Goal: Information Seeking & Learning: Check status

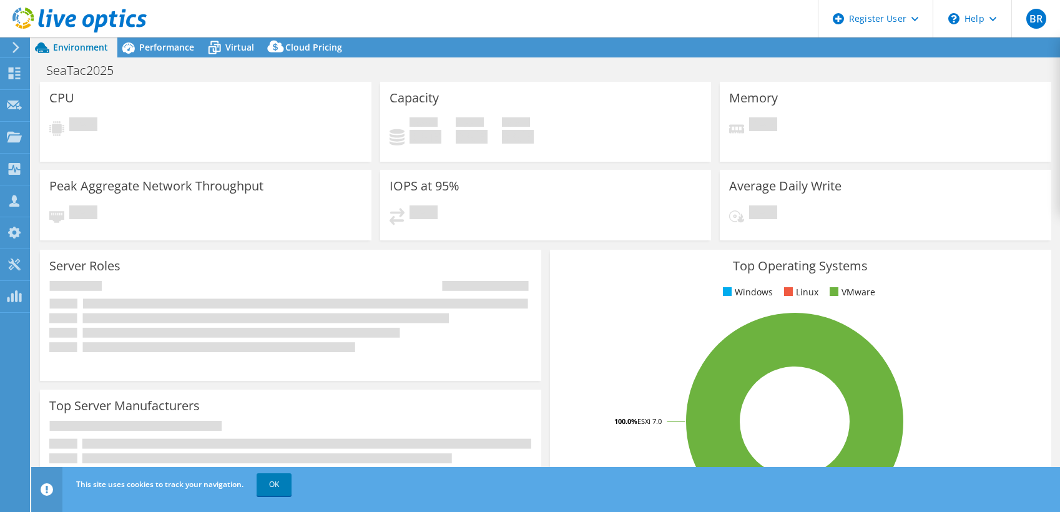
select select "USD"
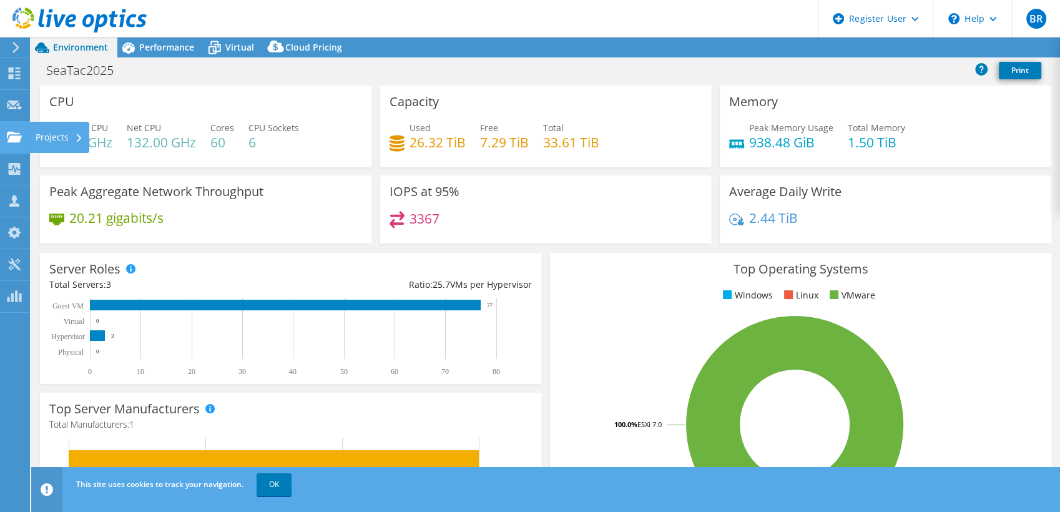
click at [12, 140] on use at bounding box center [14, 136] width 15 height 11
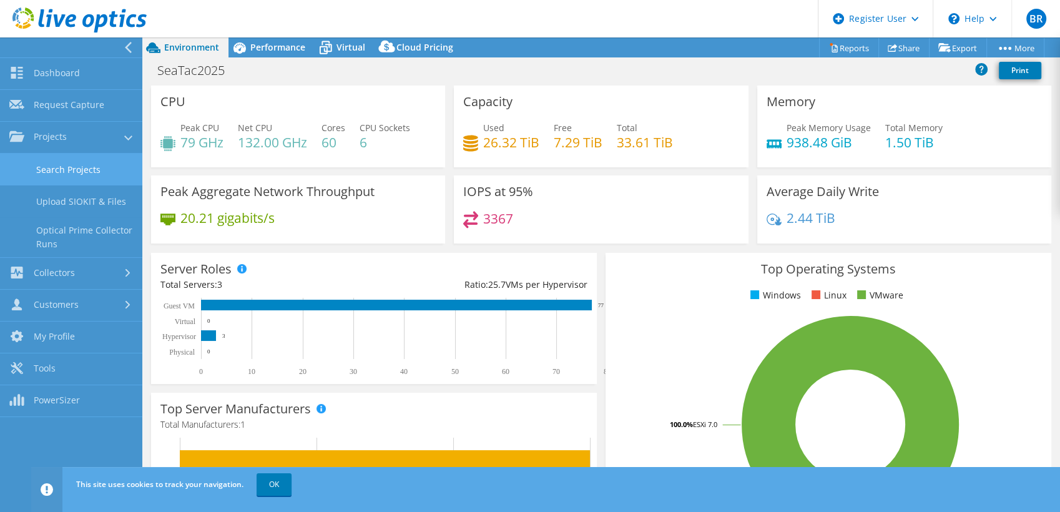
click at [54, 183] on link "Search Projects" at bounding box center [71, 170] width 142 height 32
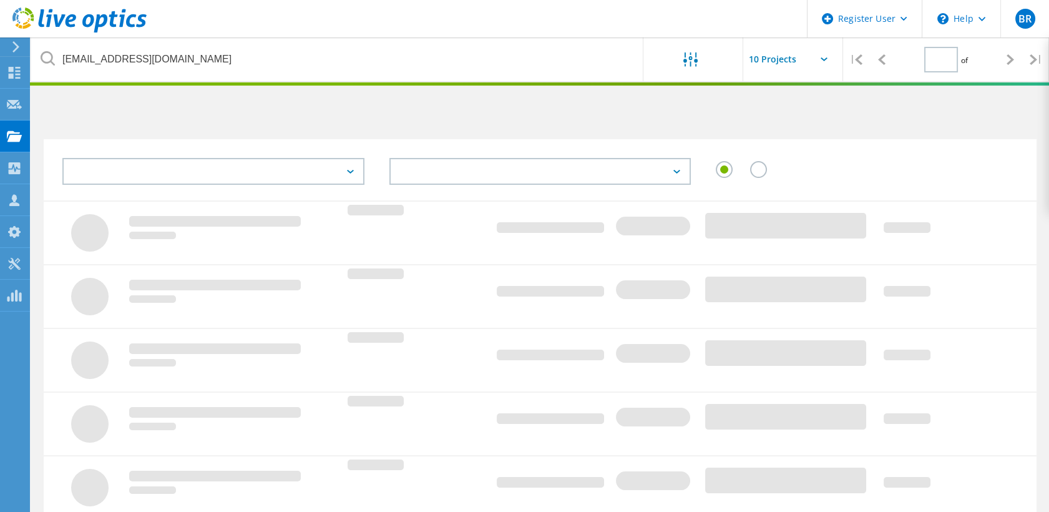
type input "1"
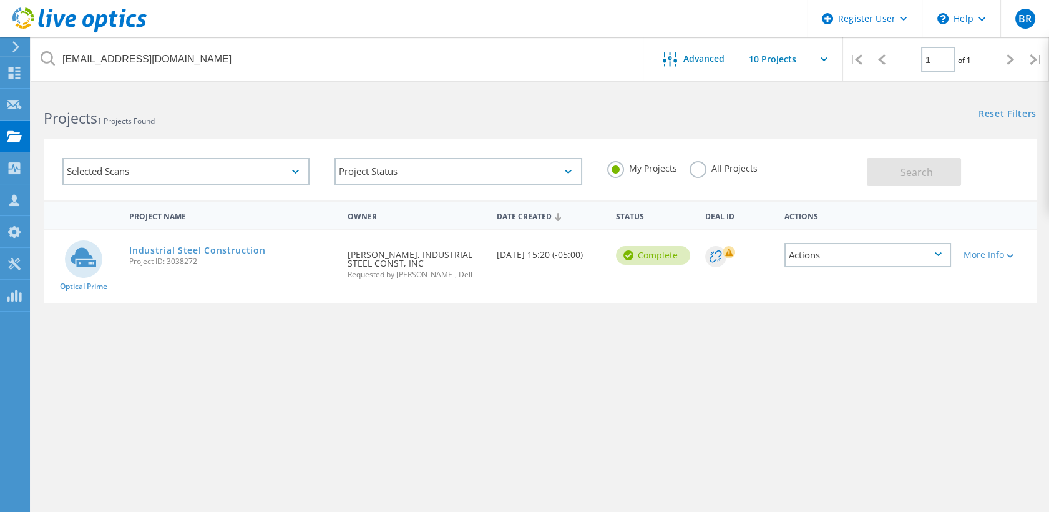
click at [695, 173] on label "All Projects" at bounding box center [724, 167] width 68 height 12
click at [0, 0] on input "All Projects" at bounding box center [0, 0] width 0 height 0
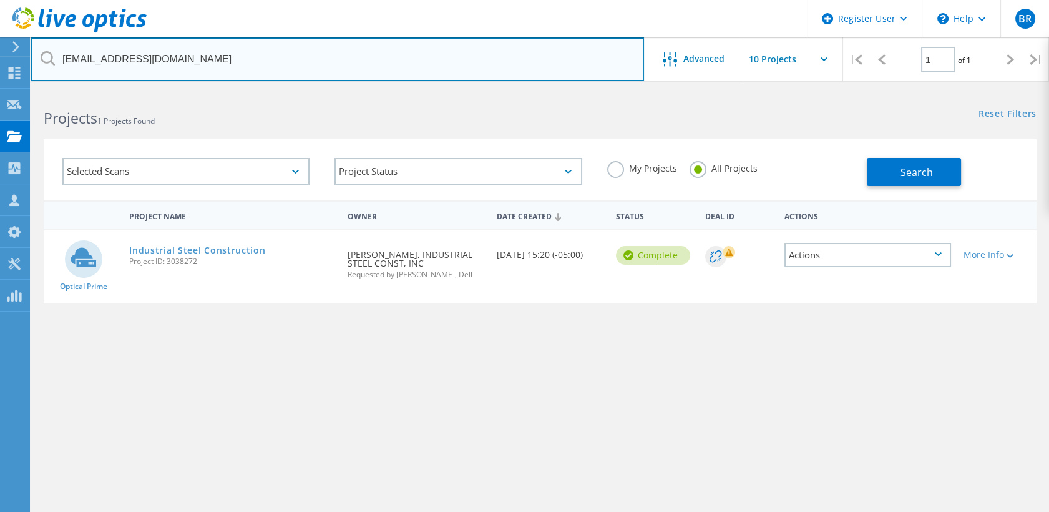
click at [309, 69] on input "[EMAIL_ADDRESS][DOMAIN_NAME]" at bounding box center [337, 59] width 613 height 44
type input "a"
paste input "[PERSON_NAME][EMAIL_ADDRESS][PERSON_NAME][DOMAIN_NAME]"
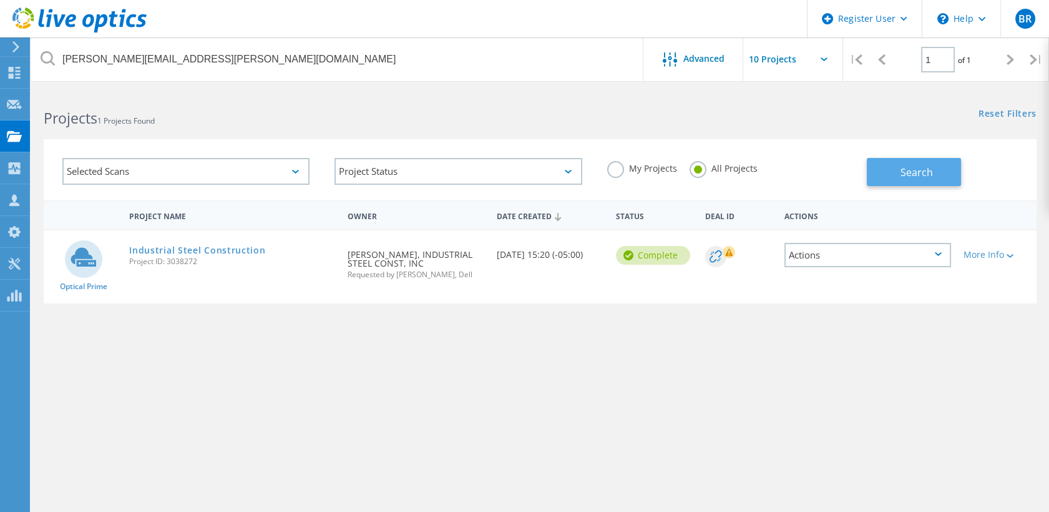
click at [878, 173] on button "Search" at bounding box center [914, 172] width 94 height 28
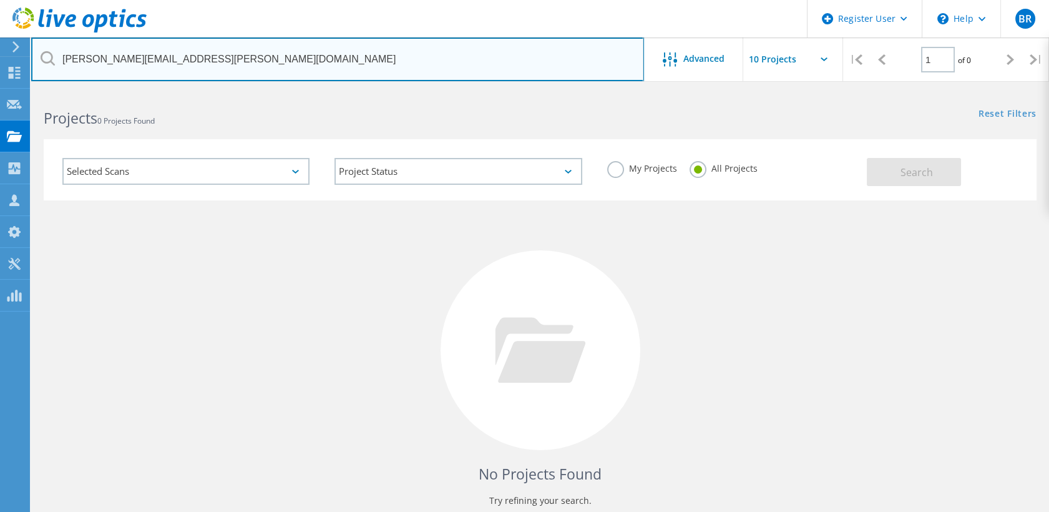
click at [104, 60] on input "[PERSON_NAME][EMAIL_ADDRESS][PERSON_NAME][DOMAIN_NAME]" at bounding box center [337, 59] width 613 height 44
type input "@[DOMAIN_NAME]"
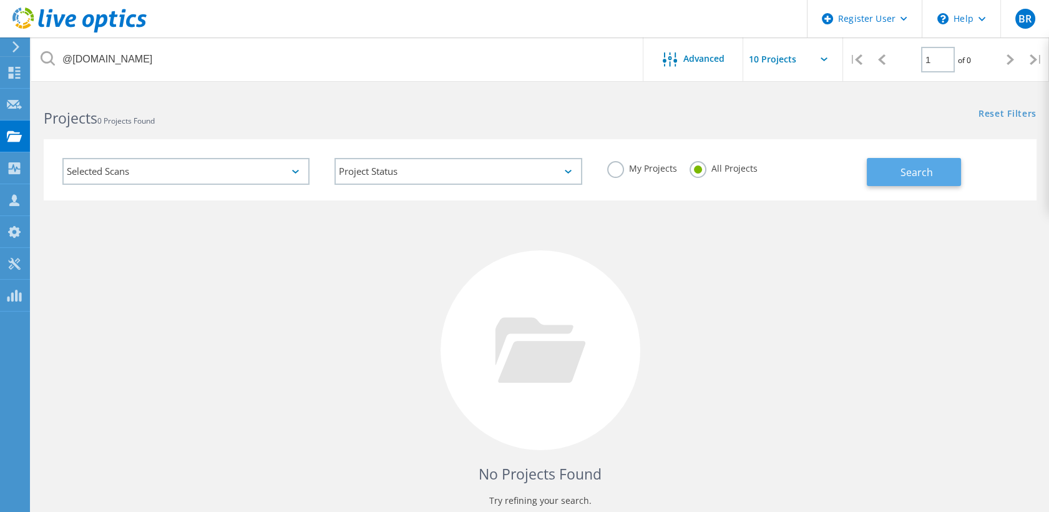
click at [914, 174] on span "Search" at bounding box center [916, 172] width 32 height 14
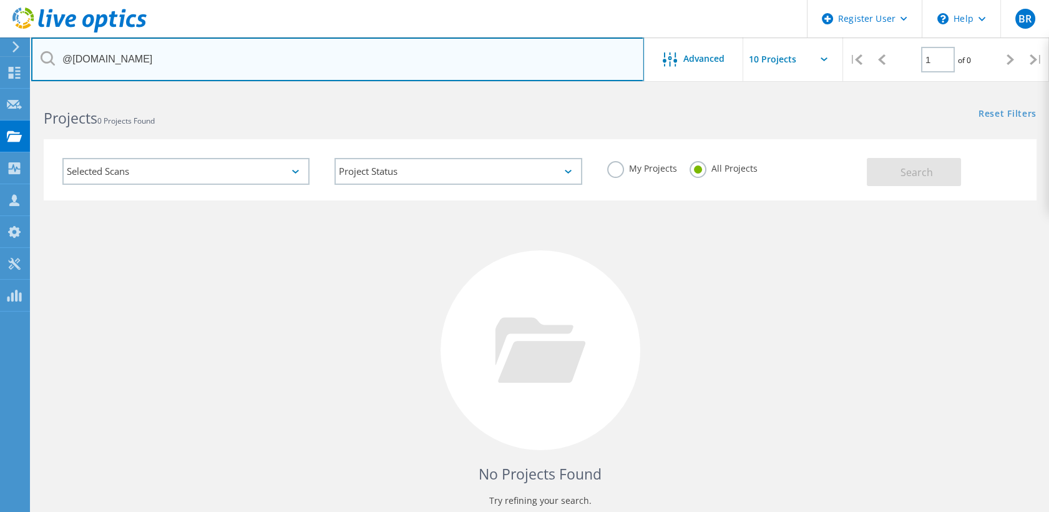
drag, startPoint x: 168, startPoint y: 59, endPoint x: -3, endPoint y: 84, distance: 173.4
click at [0, 84] on html "Register User \n Help Explore Helpful Articles Contact Support BR Dell User [PE…" at bounding box center [524, 287] width 1049 height 575
type input "a"
type input "@i"
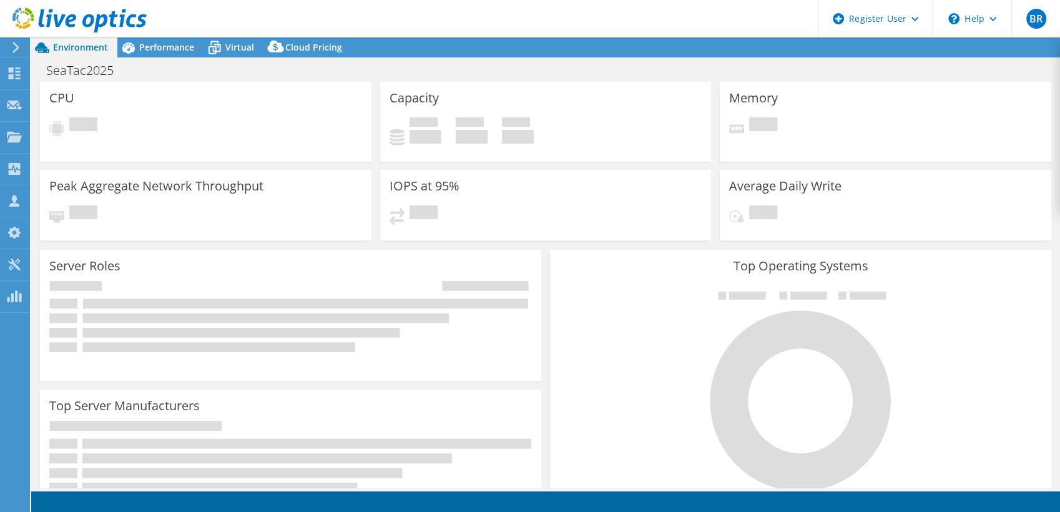
select select "USD"
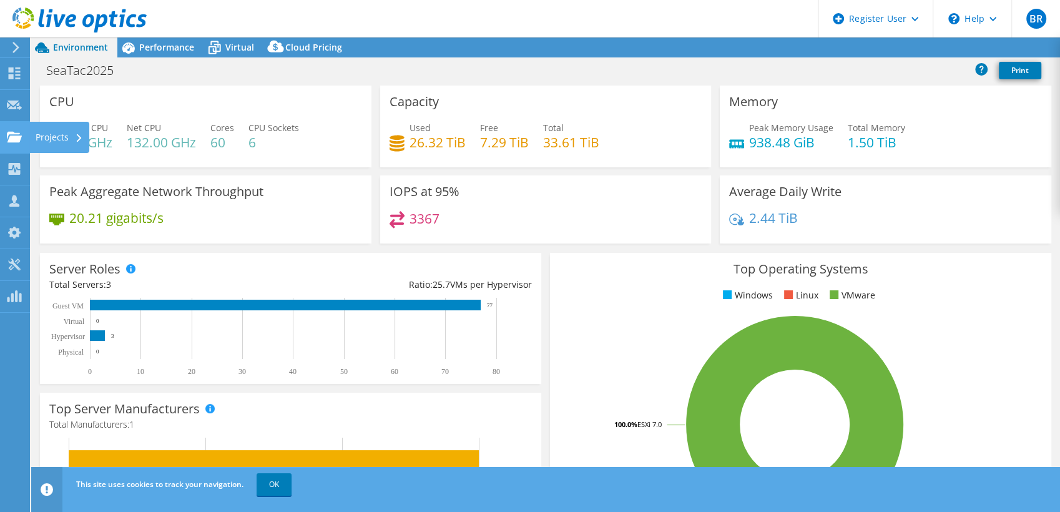
click at [32, 132] on div "Projects" at bounding box center [59, 137] width 60 height 31
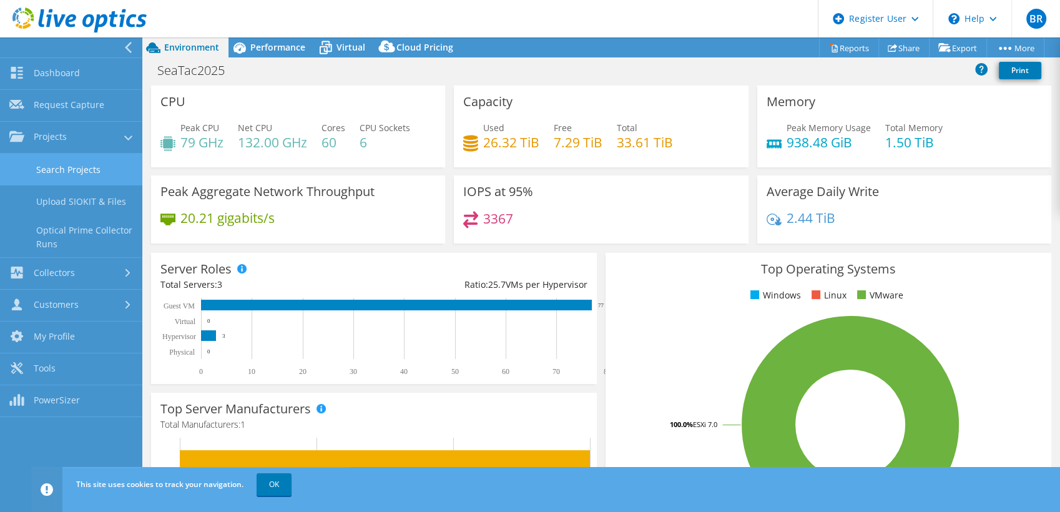
click at [46, 180] on link "Search Projects" at bounding box center [71, 170] width 142 height 32
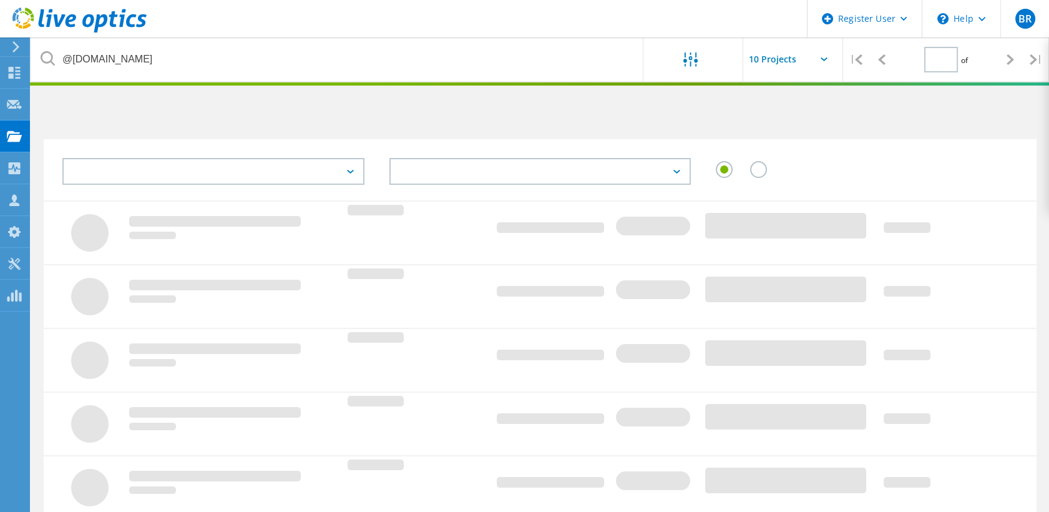
type input "1"
